Goal: Task Accomplishment & Management: Manage account settings

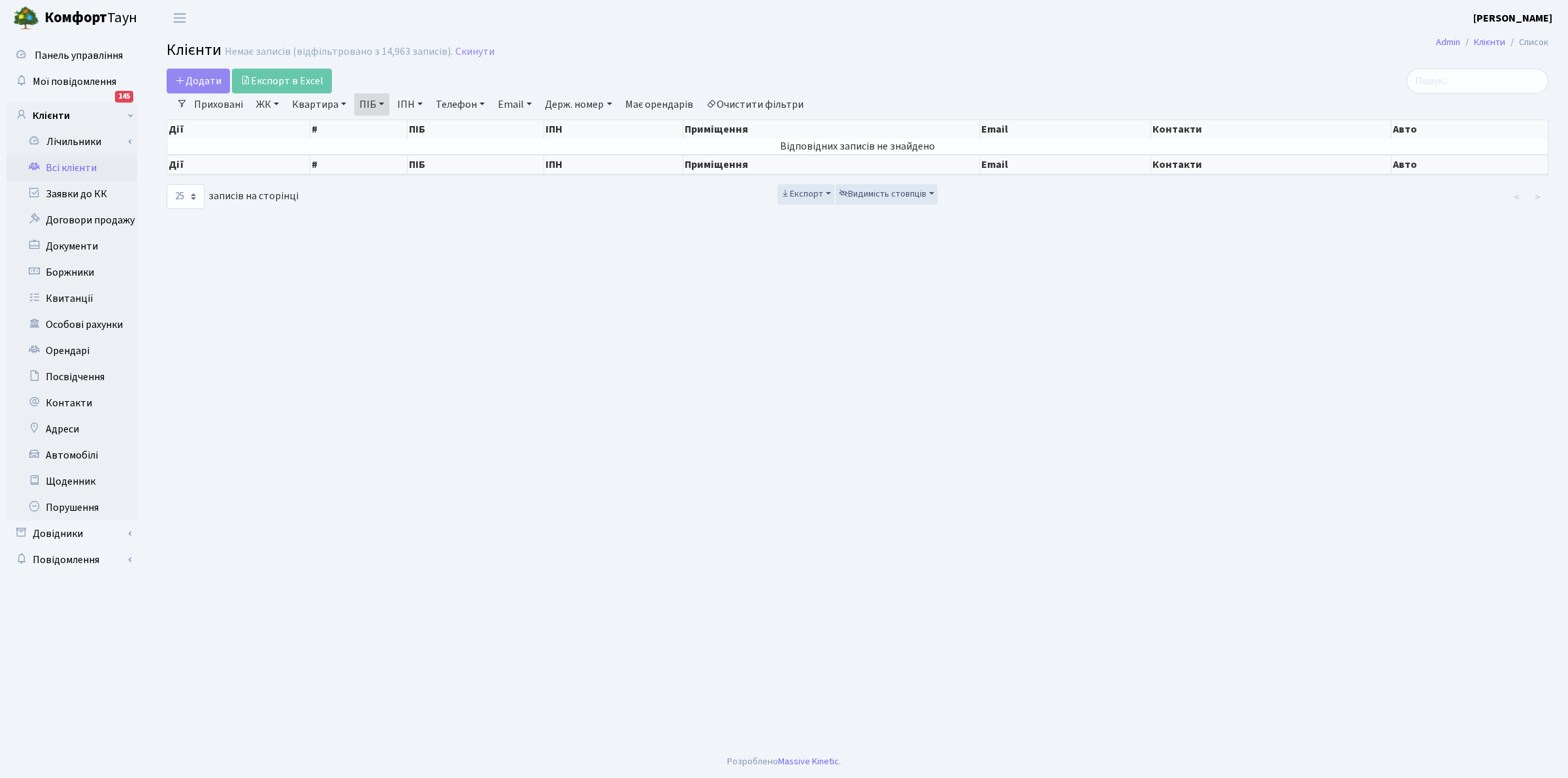
select select "25"
click at [49, 168] on link "Всі клієнти" at bounding box center [71, 168] width 131 height 26
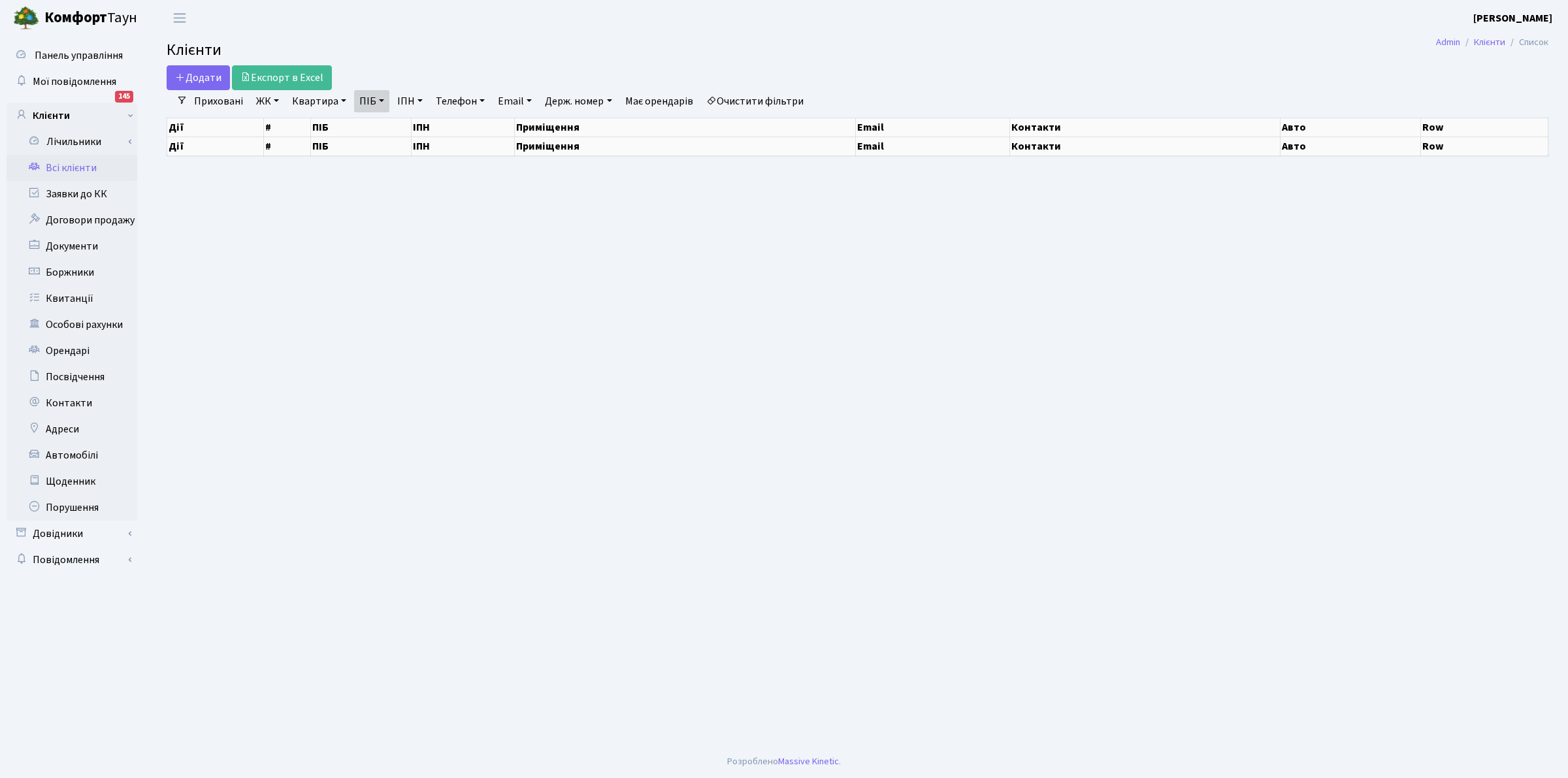
select select "25"
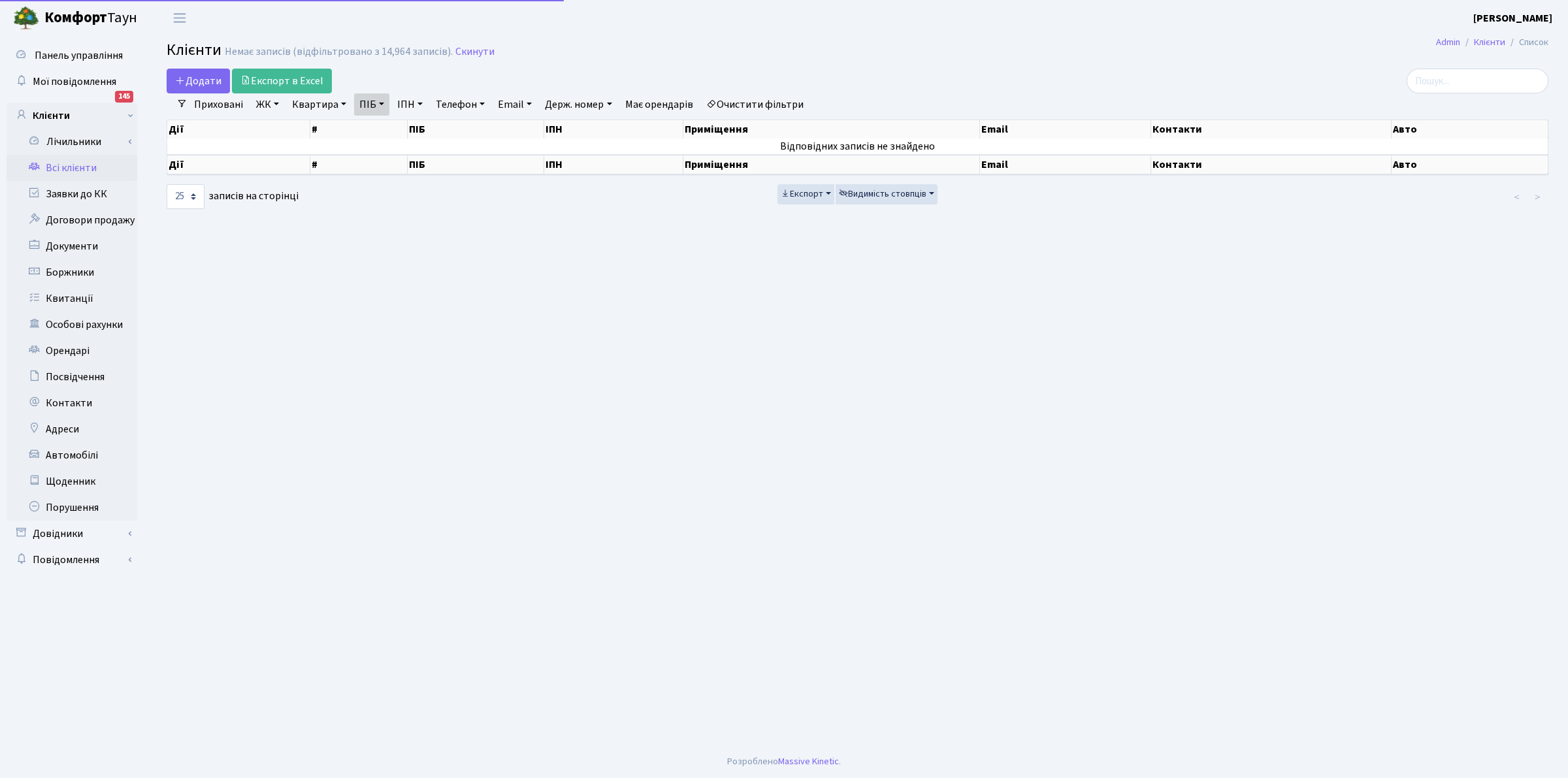
click at [755, 102] on link "Очистити фільтри" at bounding box center [755, 105] width 108 height 22
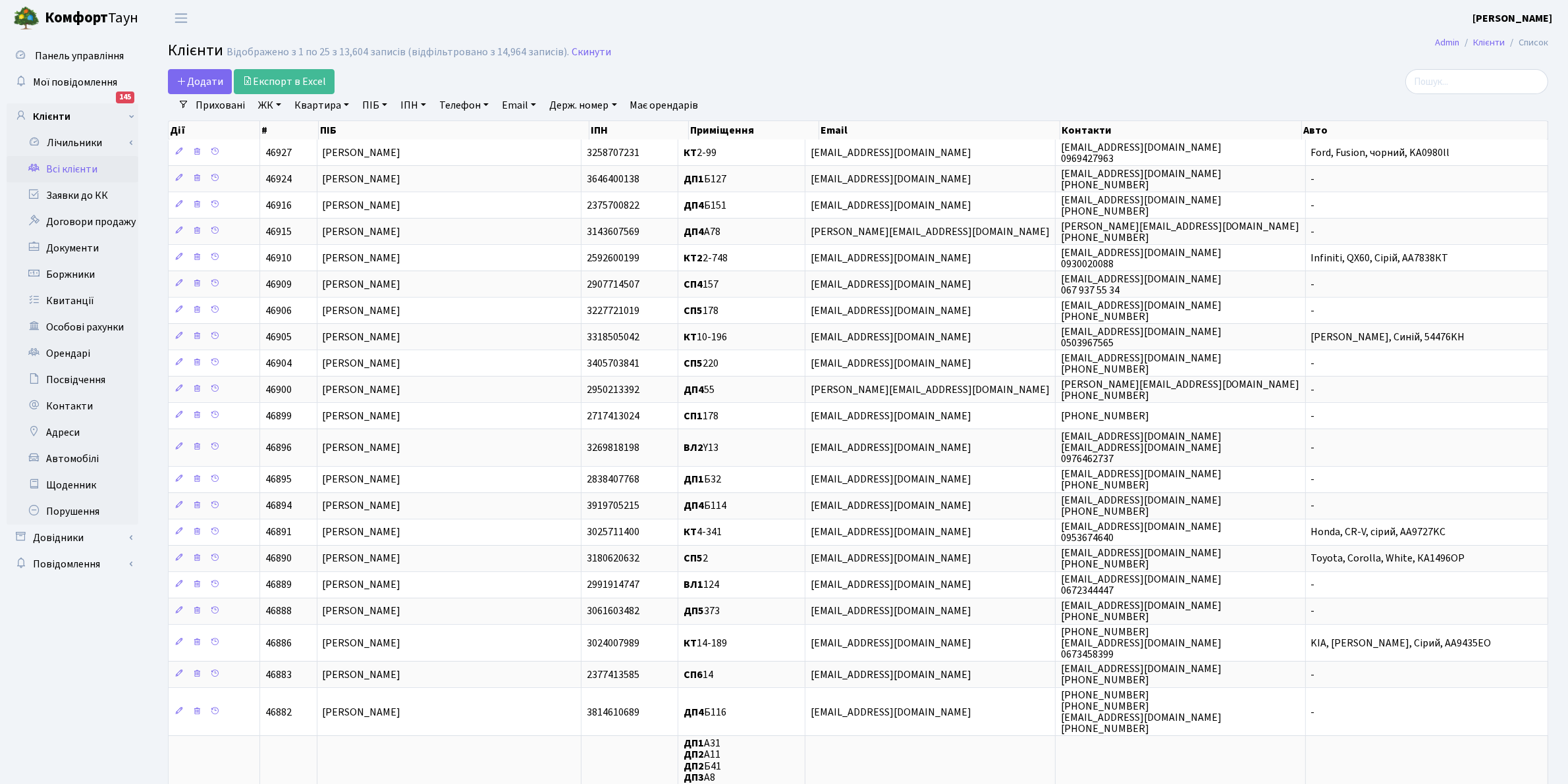
click at [370, 102] on link "ПІБ" at bounding box center [374, 106] width 35 height 22
click at [328, 99] on link "Квартира" at bounding box center [321, 106] width 65 height 22
type input "2-510"
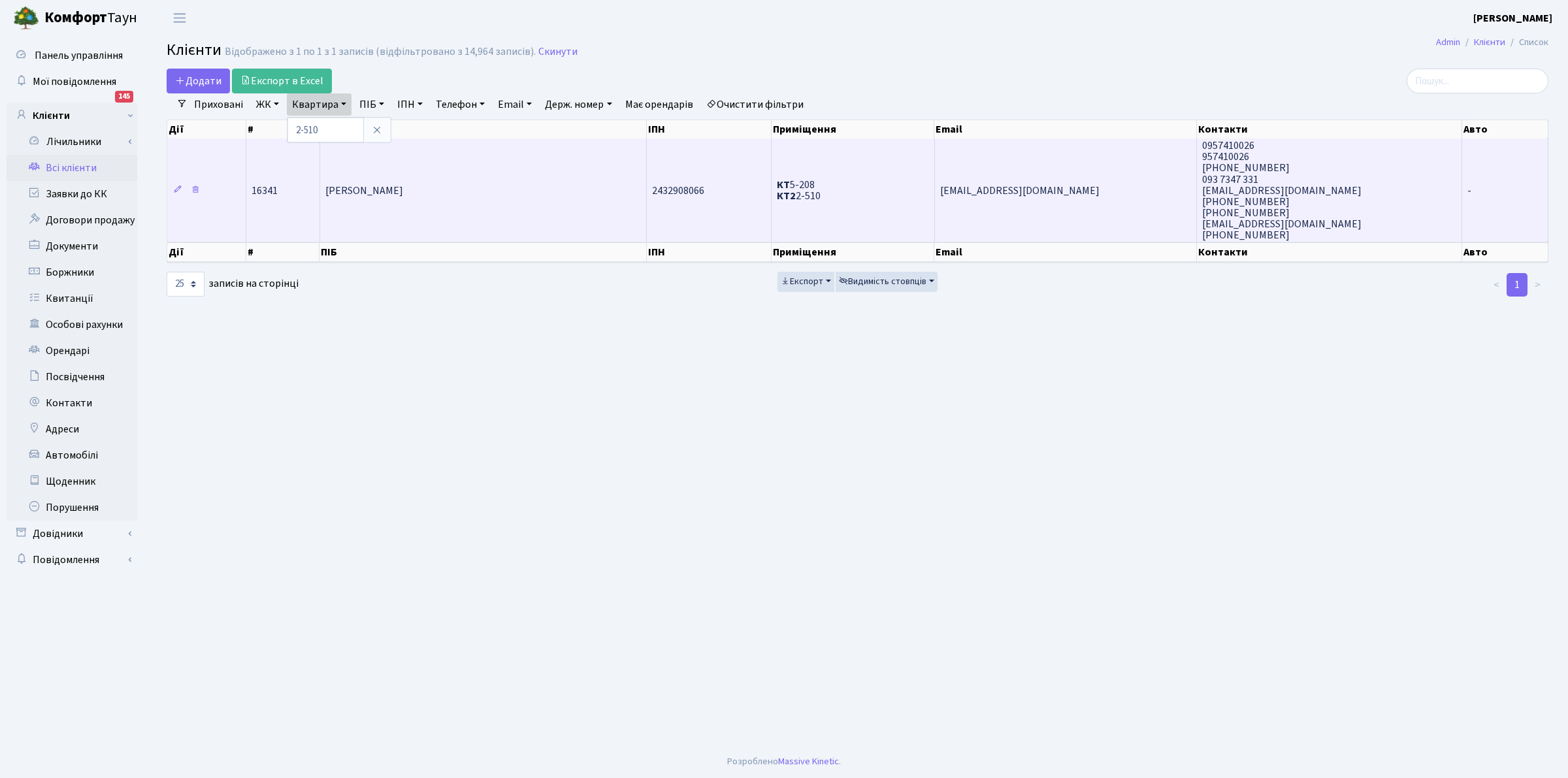
click at [397, 190] on span "[PERSON_NAME]" at bounding box center [364, 191] width 78 height 14
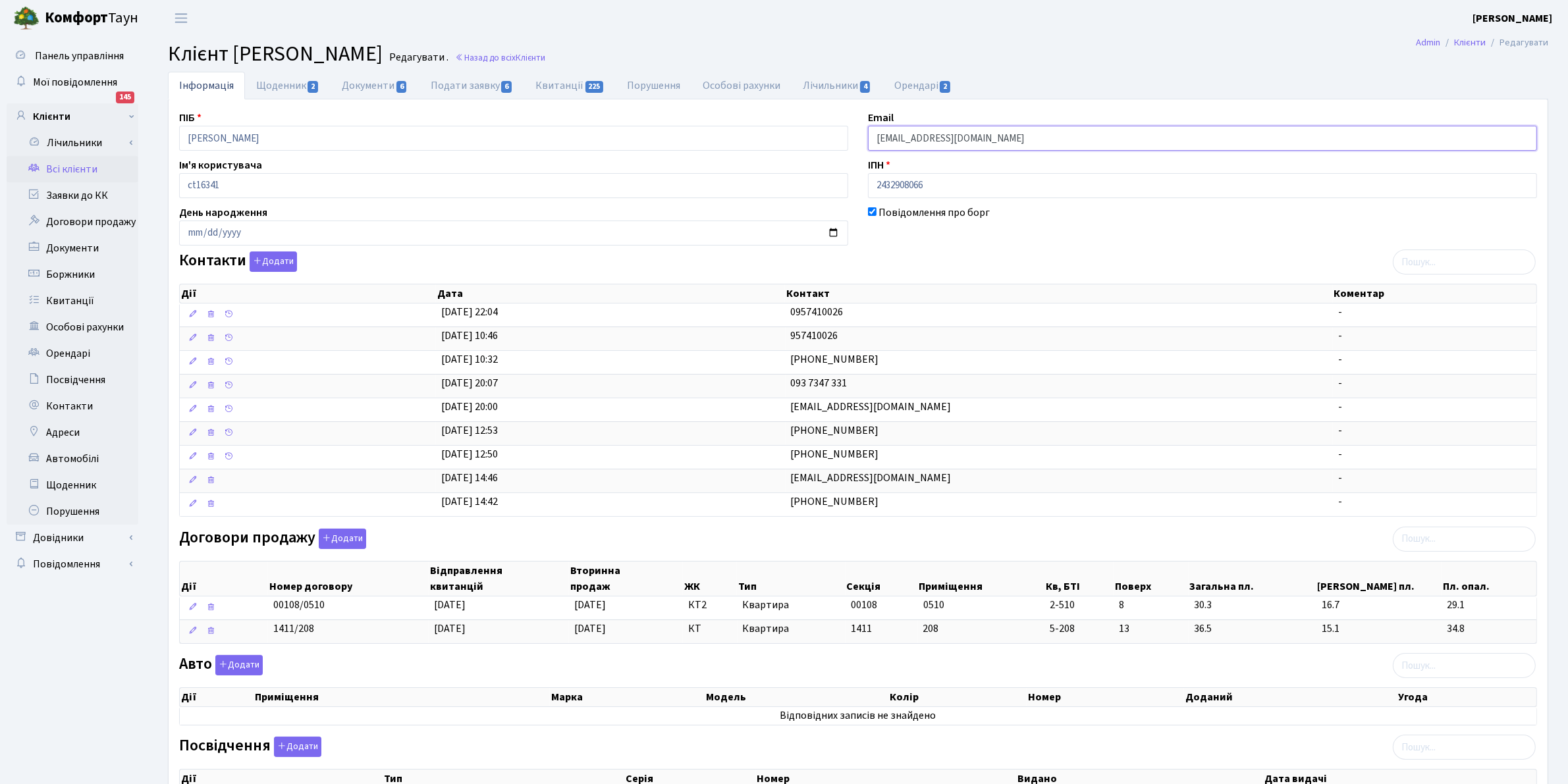
click at [923, 130] on input "[EMAIL_ADDRESS][DOMAIN_NAME]" at bounding box center [1202, 138] width 669 height 25
drag, startPoint x: 998, startPoint y: 142, endPoint x: 854, endPoint y: 114, distance: 146.7
click at [854, 114] on div "ПІБ Блєдних Людмила Олександрівна Email ludmilalove666@gmail.com Ім'я користува…" at bounding box center [858, 522] width 1378 height 825
drag, startPoint x: 341, startPoint y: 139, endPoint x: 166, endPoint y: 139, distance: 175.0
click at [166, 139] on div "Інформація Щоденник 2 Документи 6 Подати заявку 6 Квитанції 225 Порушення Особо…" at bounding box center [858, 527] width 1400 height 911
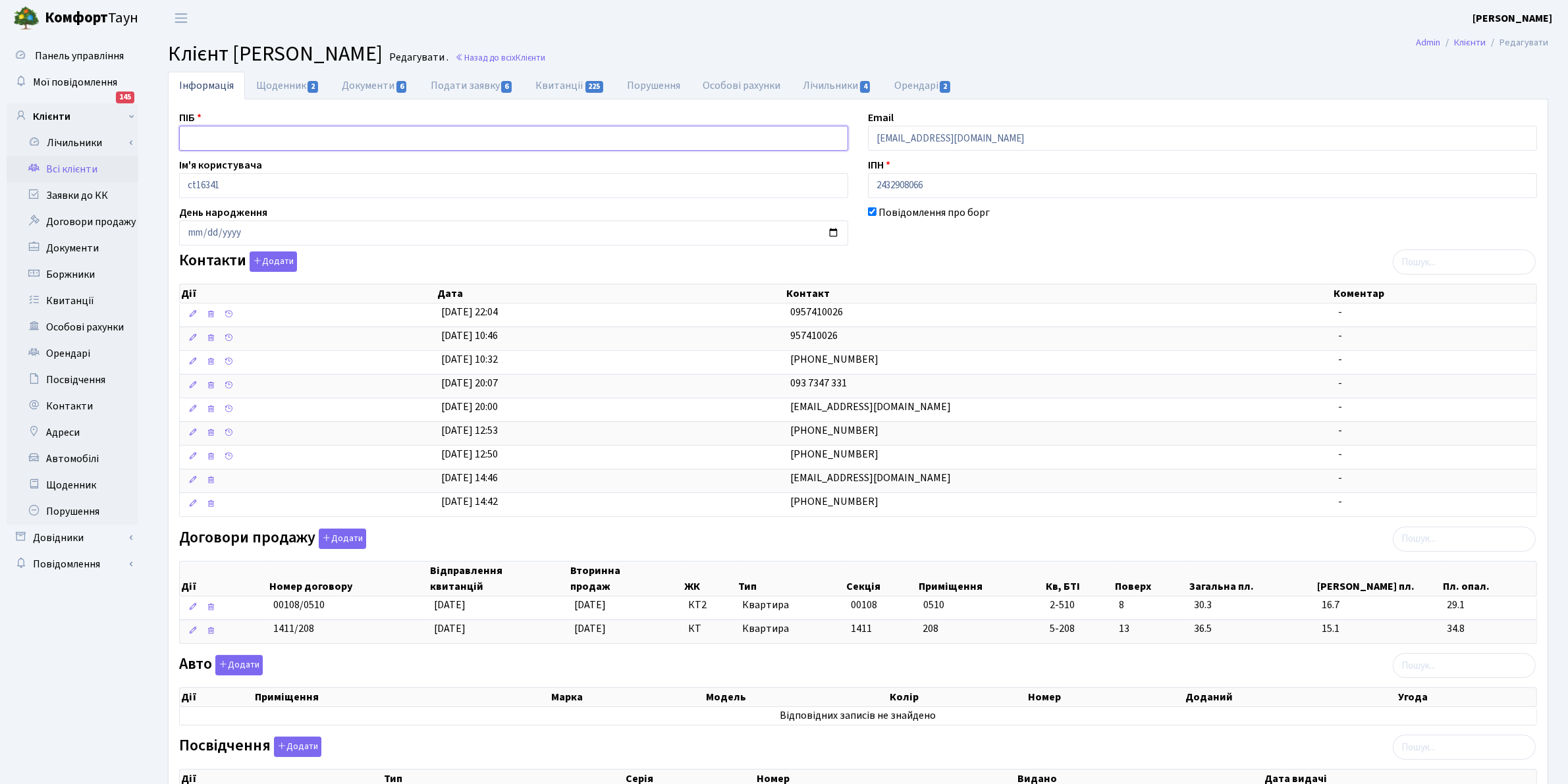
click at [233, 135] on input "text" at bounding box center [514, 138] width 669 height 25
paste input "[PERSON_NAME]"
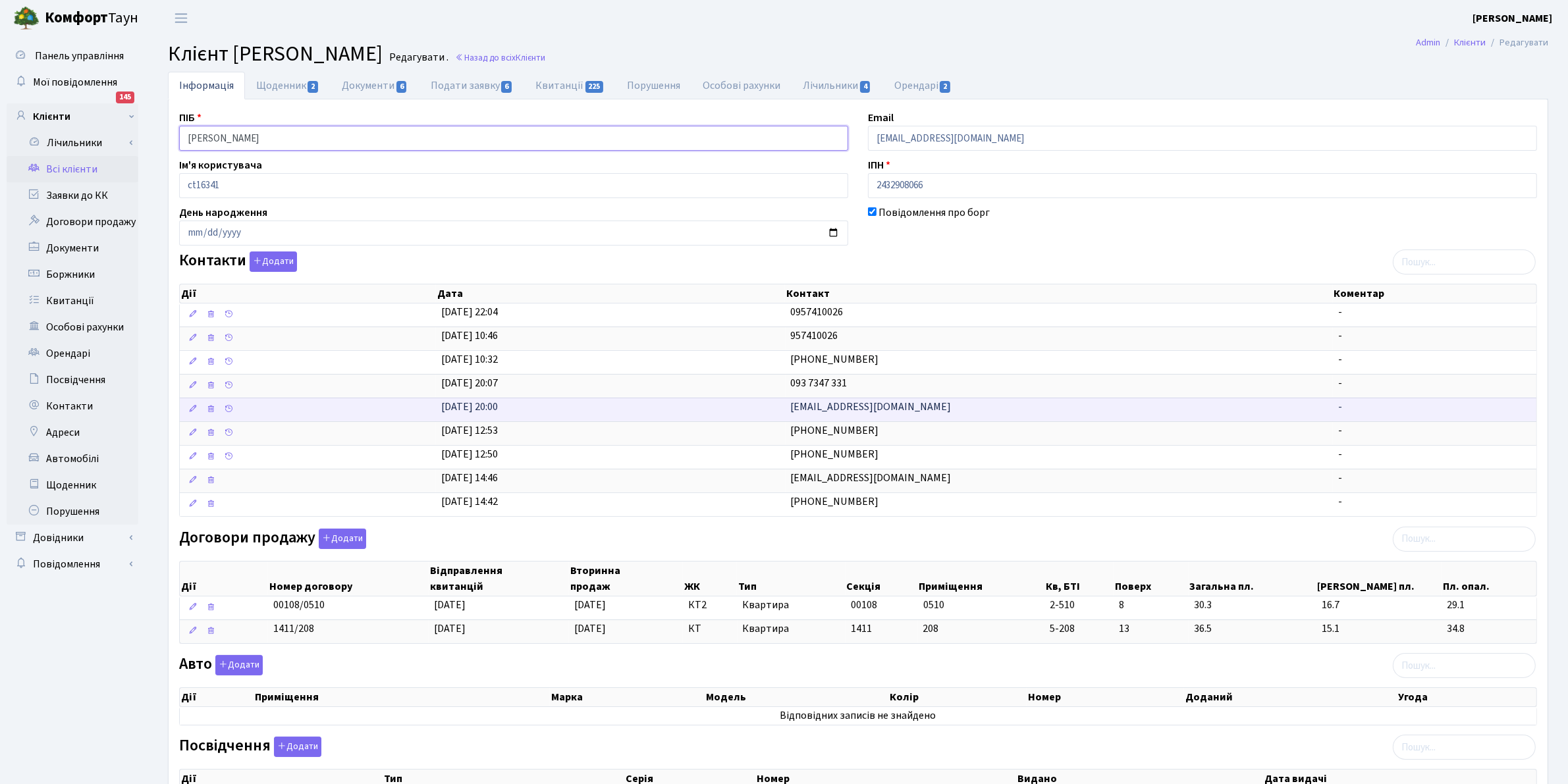
type input "[PERSON_NAME]"
click at [830, 410] on span "[EMAIL_ADDRESS][DOMAIN_NAME]" at bounding box center [871, 407] width 161 height 14
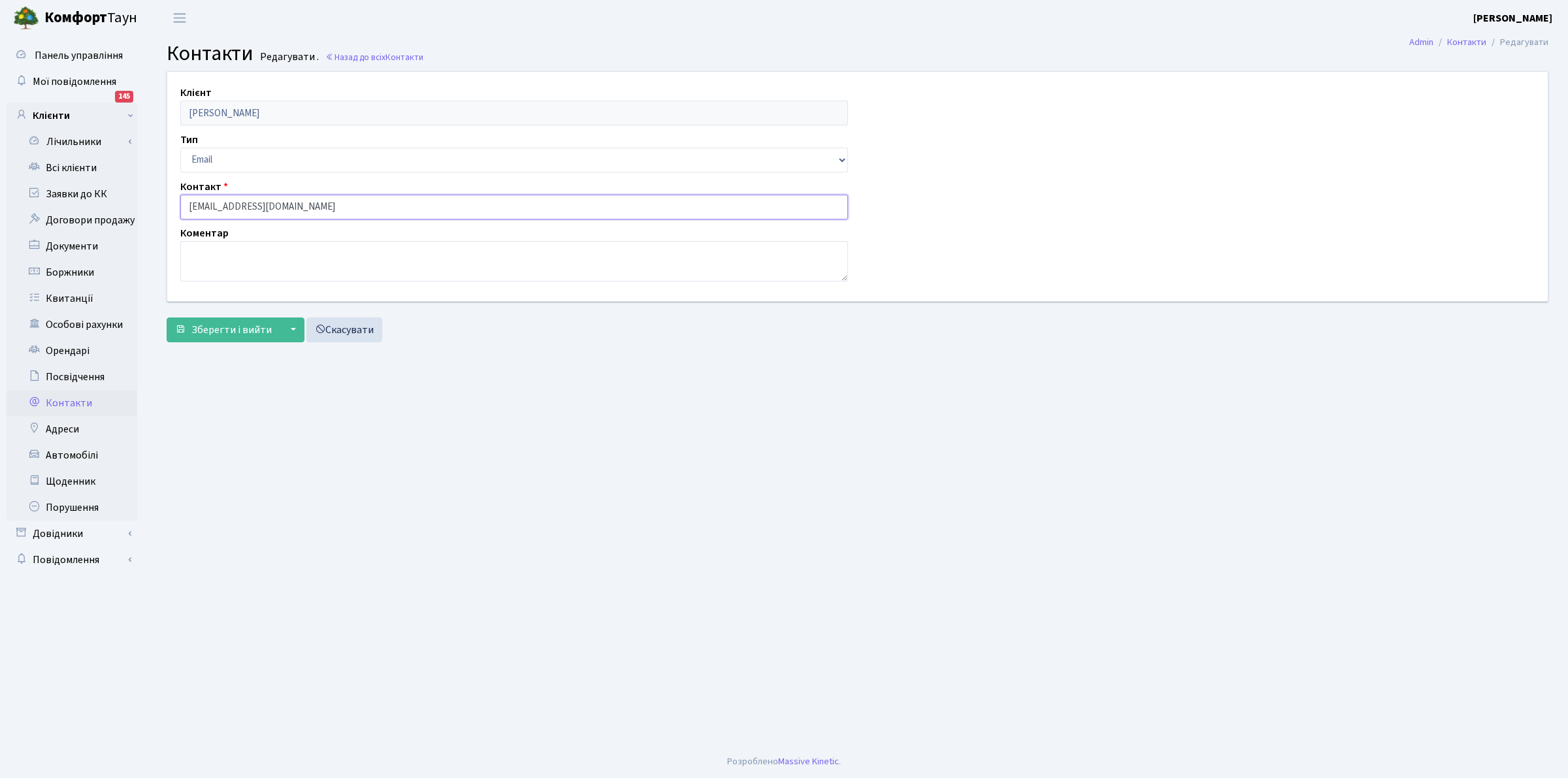
drag, startPoint x: 305, startPoint y: 206, endPoint x: 165, endPoint y: 188, distance: 141.2
click at [165, 188] on div "Клієнт Блєдних Людмила Олександрівна Тип Email Телефон Контакт v.krasnozhon18@g…" at bounding box center [857, 187] width 1400 height 229
click at [1161, 223] on div "Клієнт Блєдних Людмила Олександрівна Тип Email Телефон Контакт v.krasnozhon18@g…" at bounding box center [857, 187] width 1400 height 229
click at [57, 164] on link "Всі клієнти" at bounding box center [71, 168] width 131 height 26
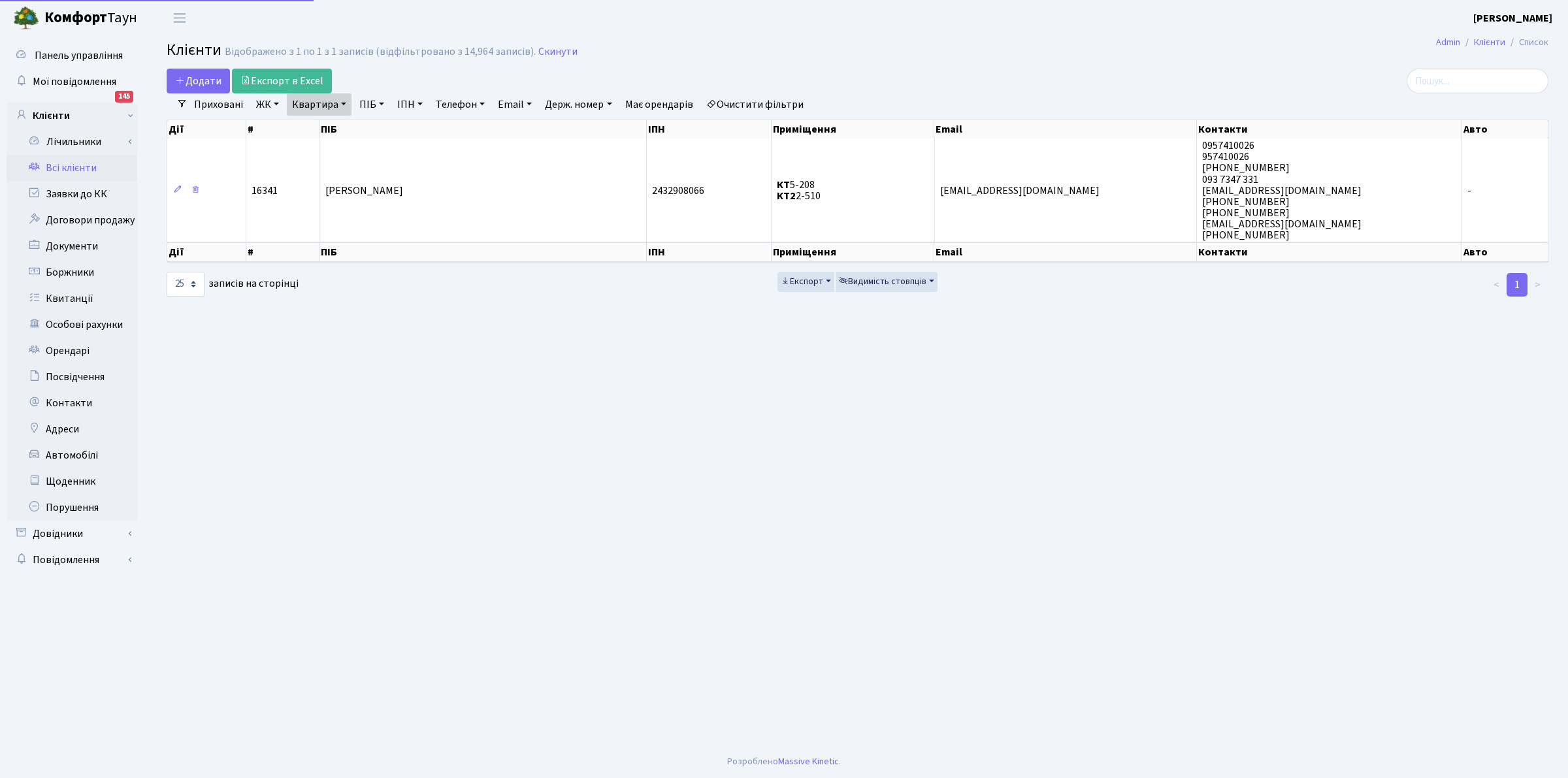
select select "25"
